Goal: Task Accomplishment & Management: Complete application form

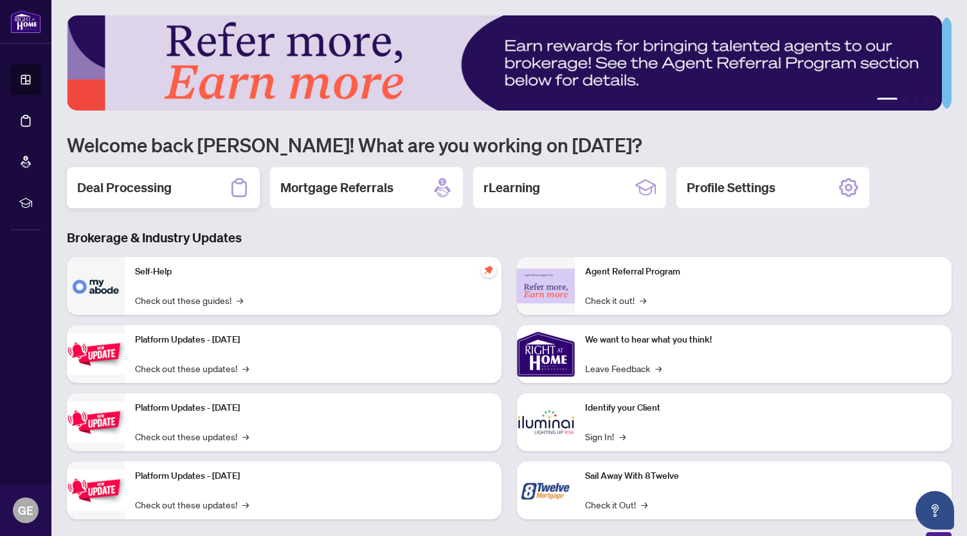
click at [126, 189] on h2 "Deal Processing" at bounding box center [124, 188] width 95 height 18
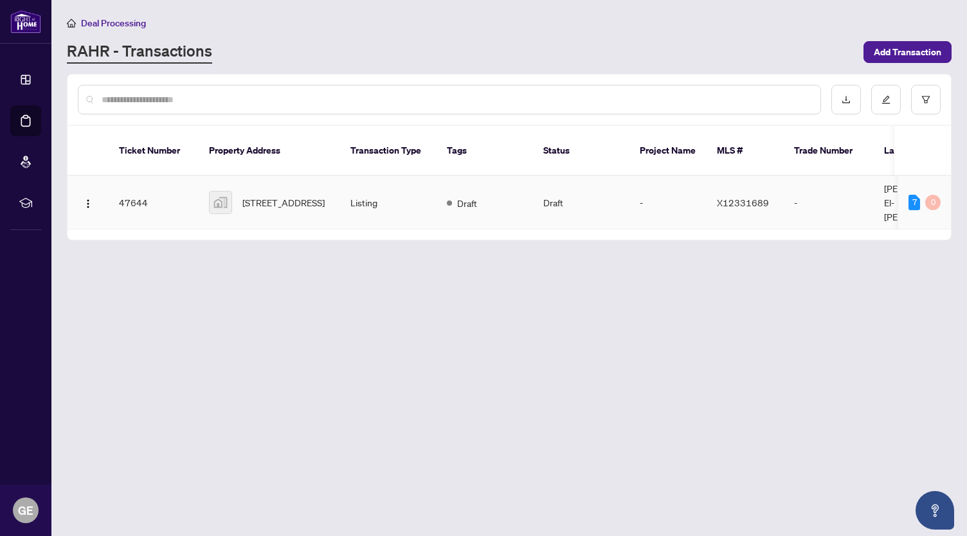
click at [427, 181] on td "Listing" at bounding box center [388, 202] width 96 height 53
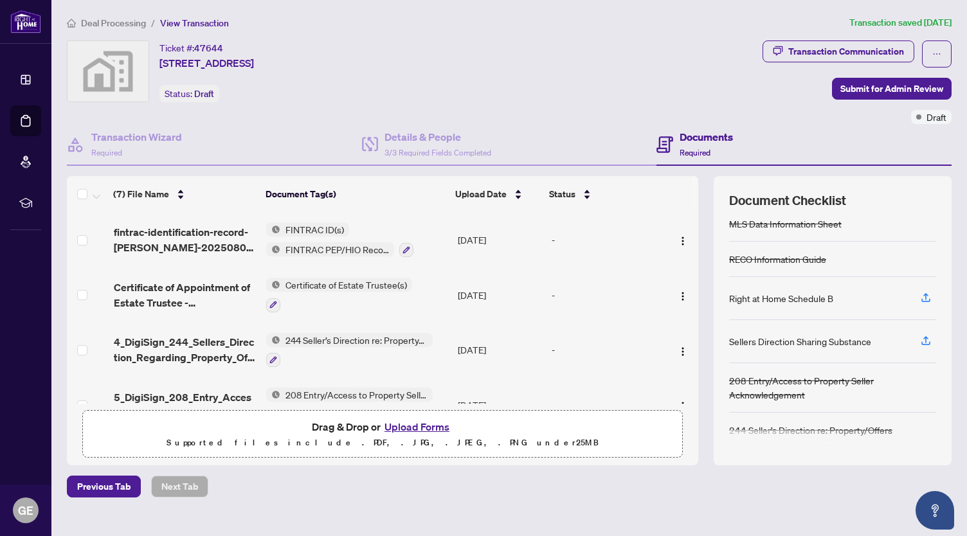
scroll to position [19, 0]
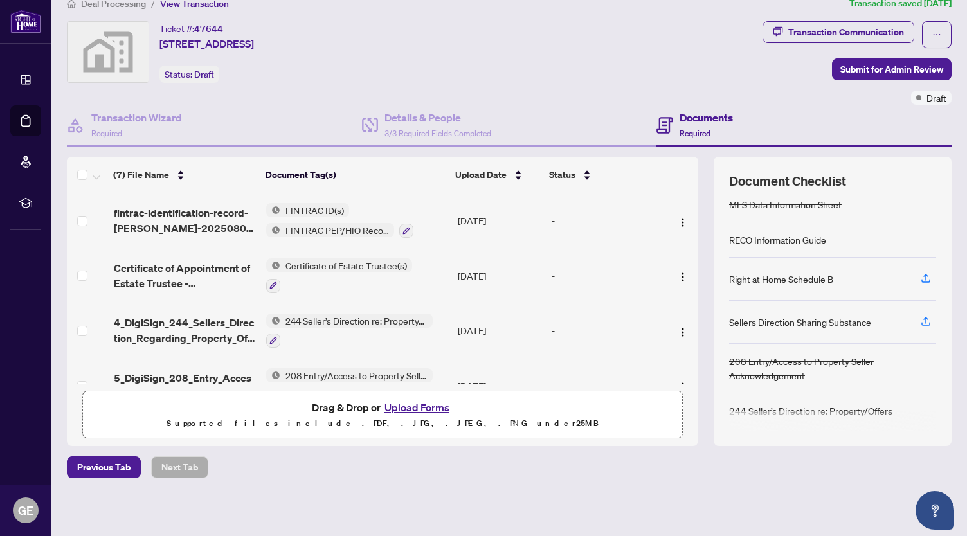
click at [413, 408] on button "Upload Forms" at bounding box center [417, 407] width 73 height 17
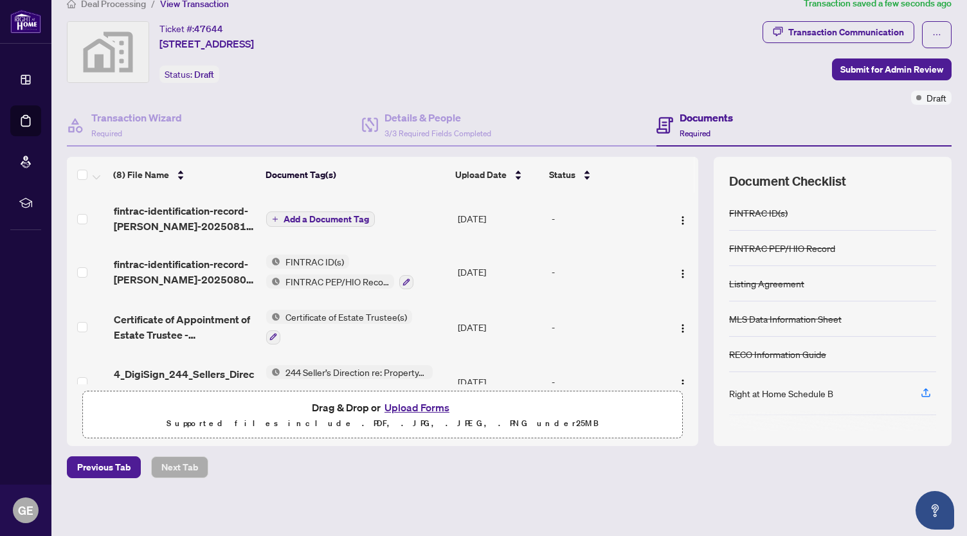
click at [305, 217] on span "Add a Document Tag" at bounding box center [327, 219] width 86 height 9
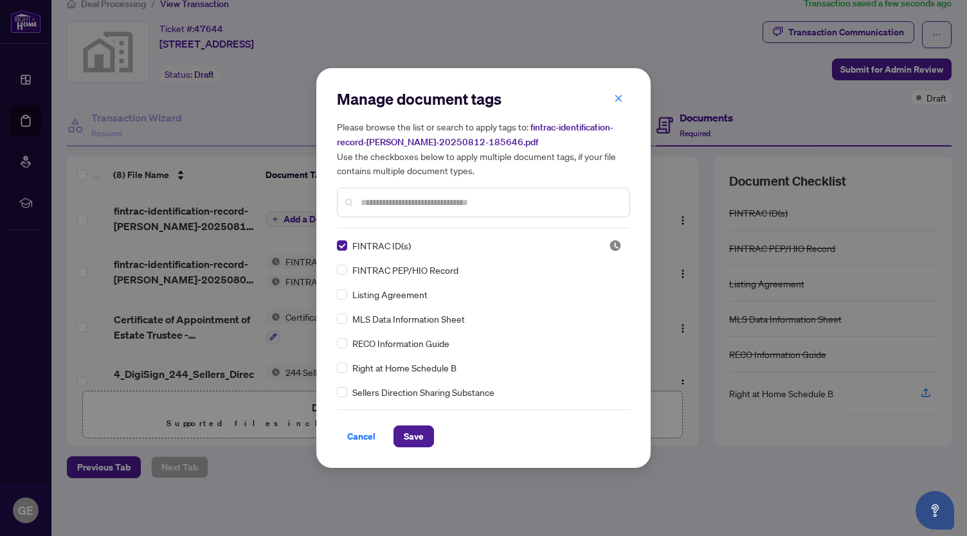
click at [406, 446] on div "Manage document tags Please browse the list or search to apply tags to: fintrac…" at bounding box center [483, 268] width 334 height 400
click at [411, 437] on span "Save" at bounding box center [414, 436] width 20 height 21
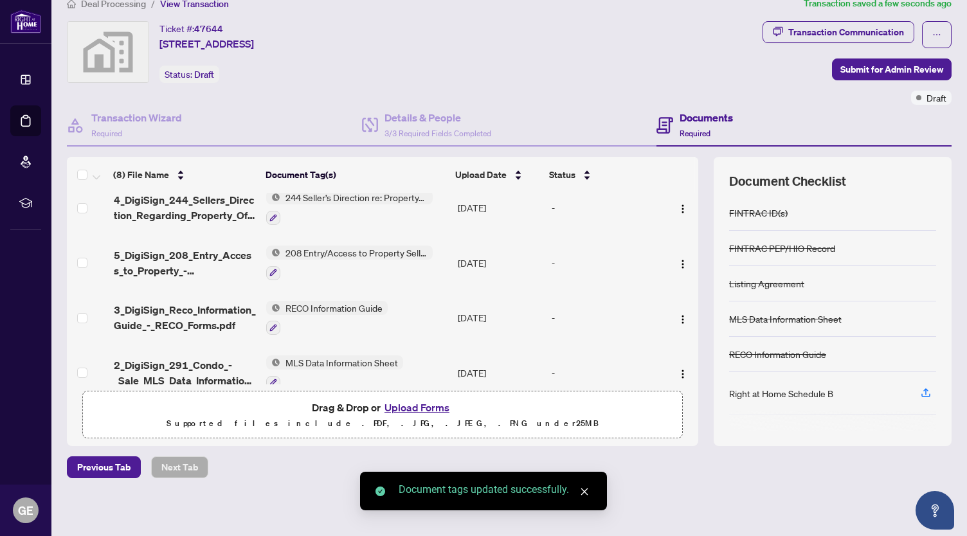
scroll to position [250, 0]
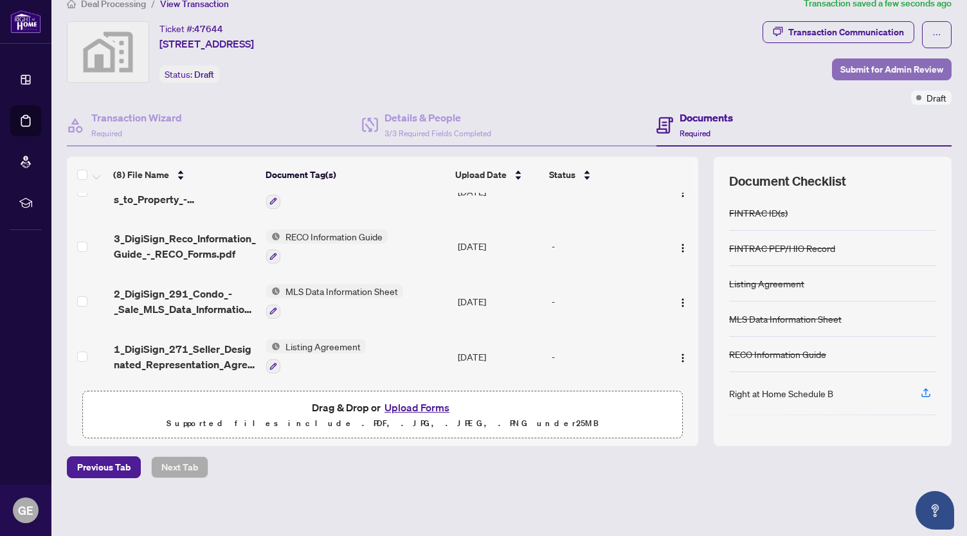
click at [843, 70] on span "Submit for Admin Review" at bounding box center [892, 69] width 103 height 21
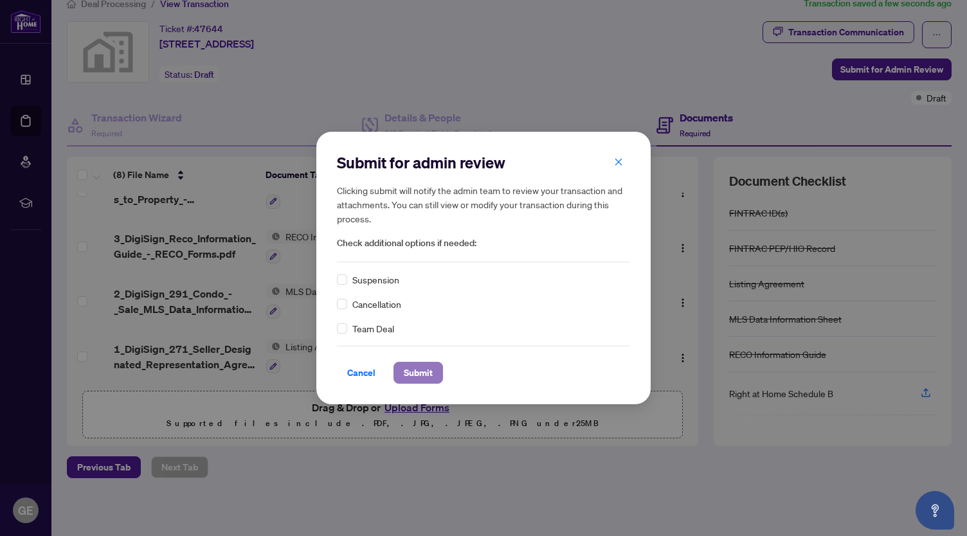
click at [417, 376] on span "Submit" at bounding box center [418, 373] width 29 height 21
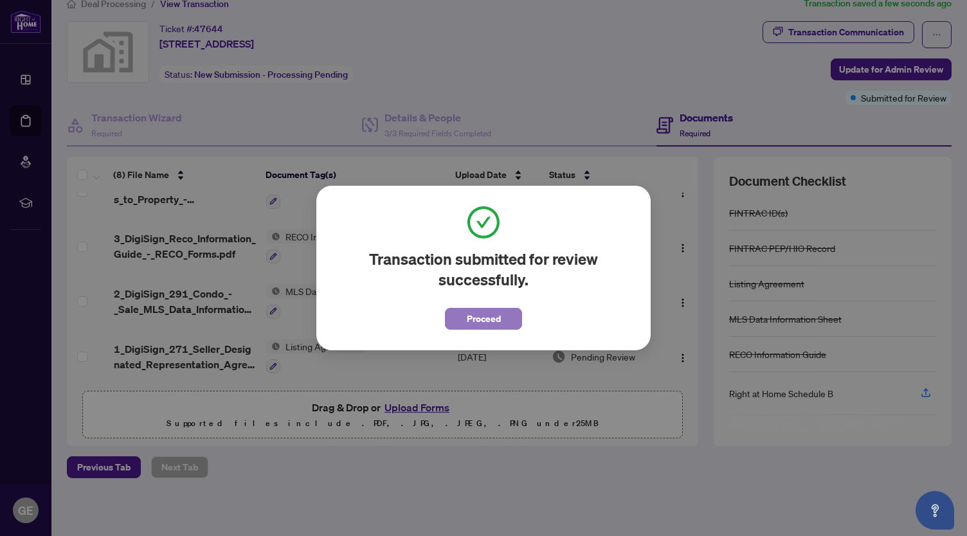
click at [482, 323] on span "Proceed" at bounding box center [484, 319] width 34 height 21
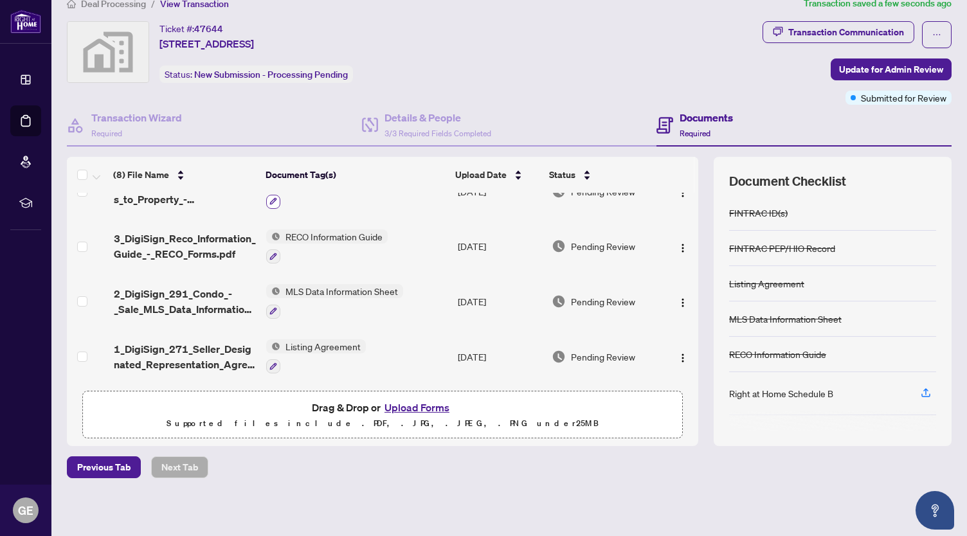
click at [269, 197] on icon "button" at bounding box center [273, 201] width 8 height 8
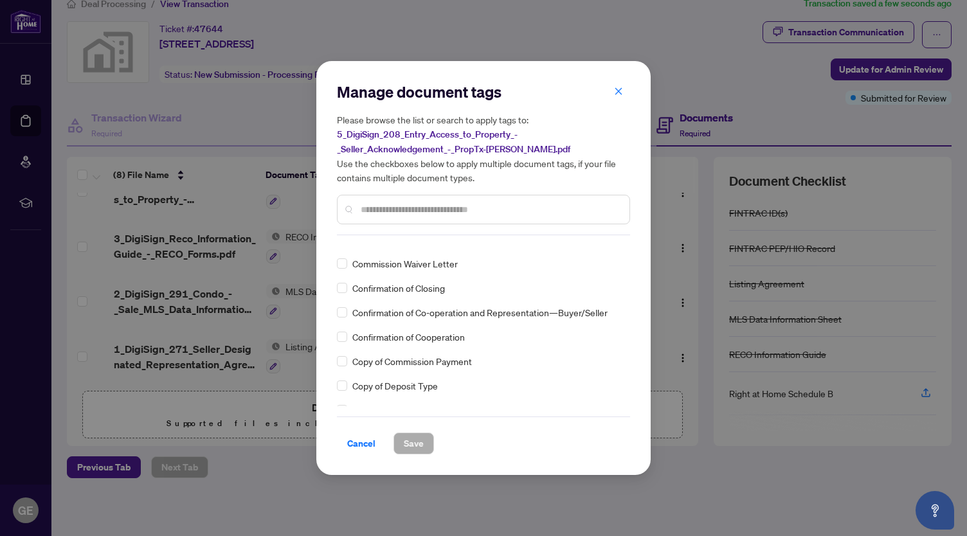
scroll to position [916, 0]
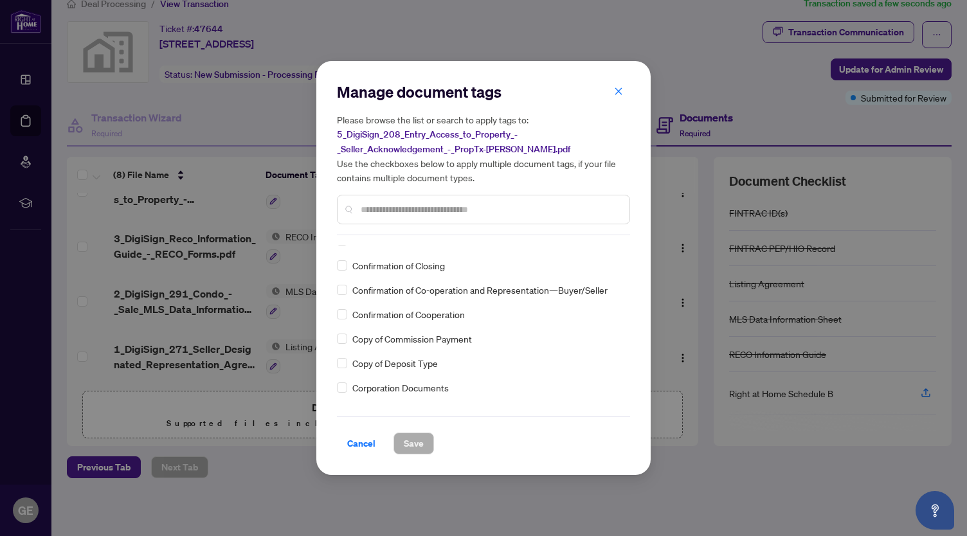
click at [385, 208] on input "text" at bounding box center [490, 210] width 259 height 14
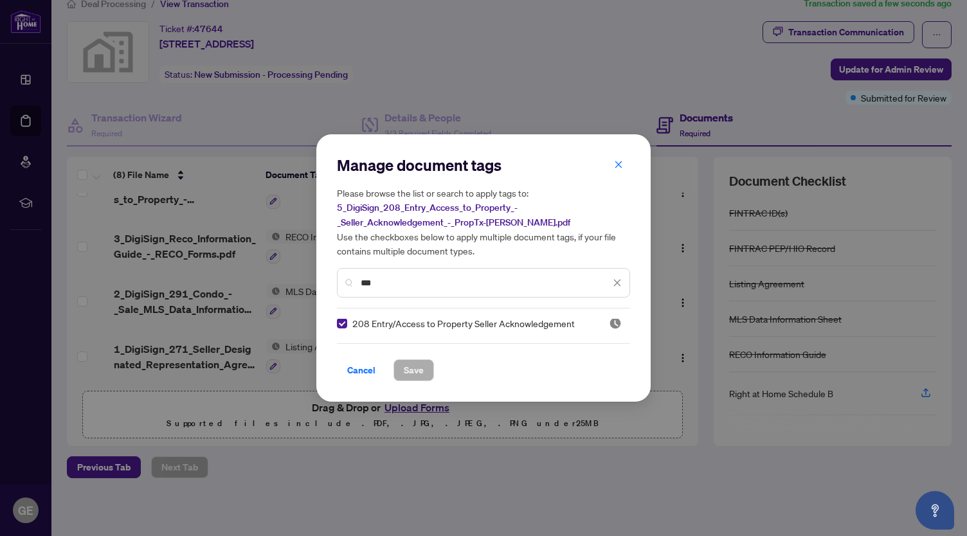
scroll to position [0, 0]
type input "***"
click at [366, 323] on span "208 Entry/Access to Property Seller Acknowledgement" at bounding box center [463, 326] width 223 height 14
click at [360, 371] on span "Cancel" at bounding box center [361, 370] width 28 height 21
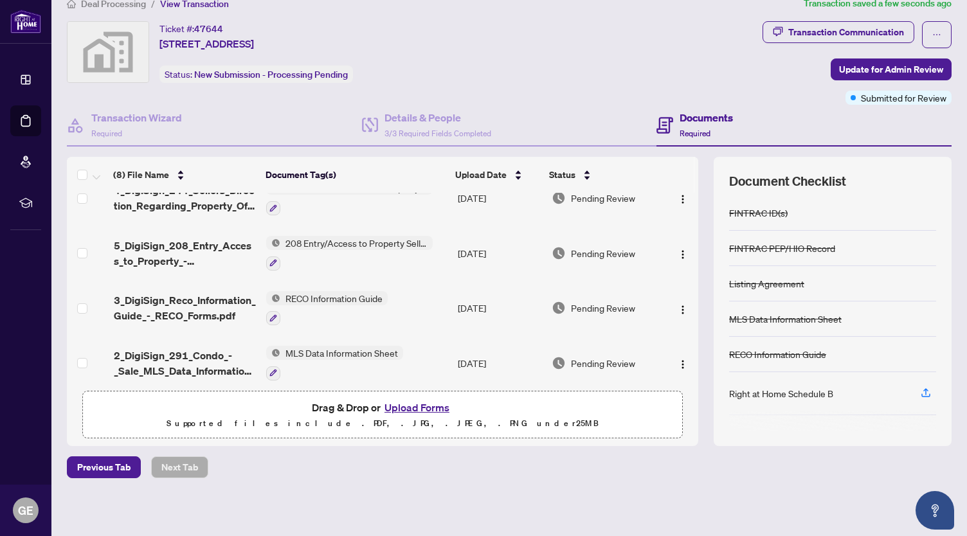
scroll to position [250, 0]
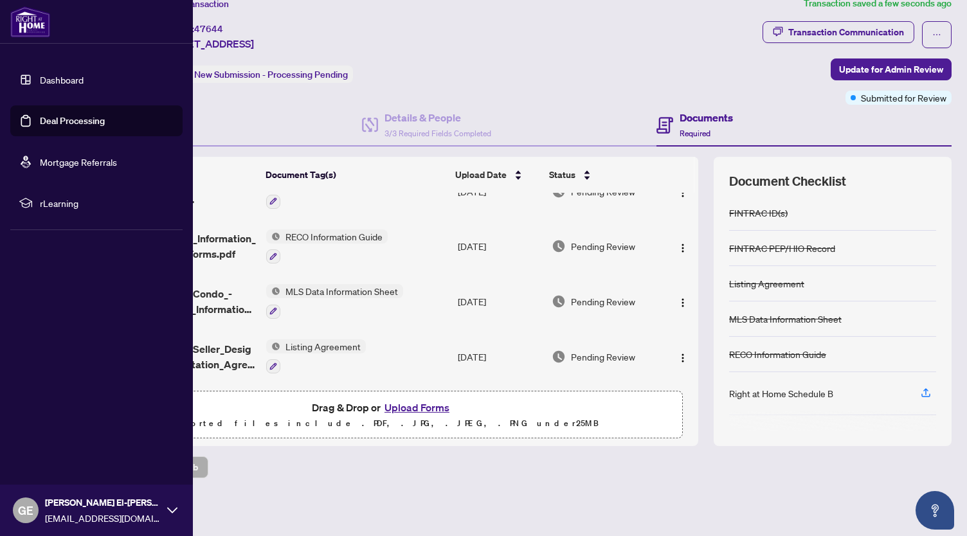
click at [54, 78] on link "Dashboard" at bounding box center [62, 80] width 44 height 12
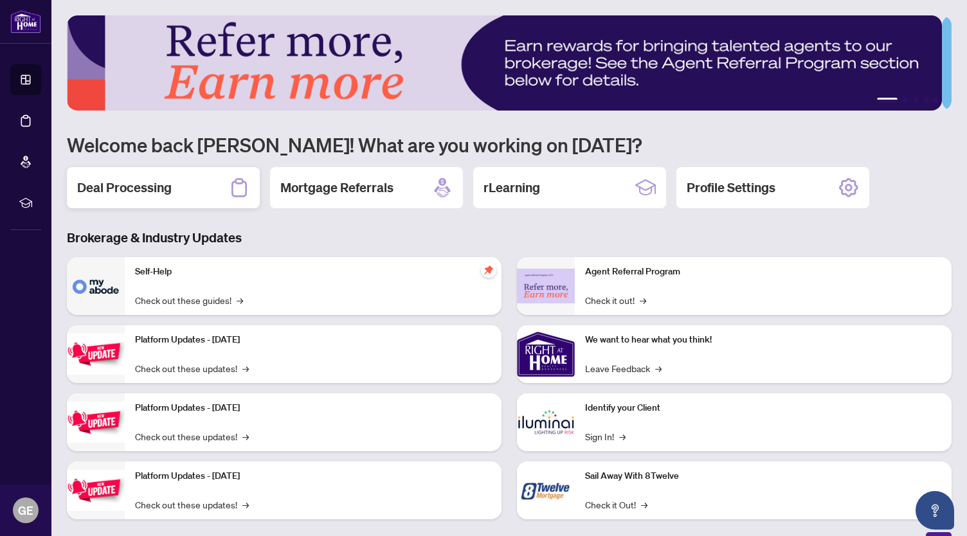
click at [229, 182] on icon at bounding box center [239, 188] width 21 height 21
